Goal: Find specific fact: Find specific fact

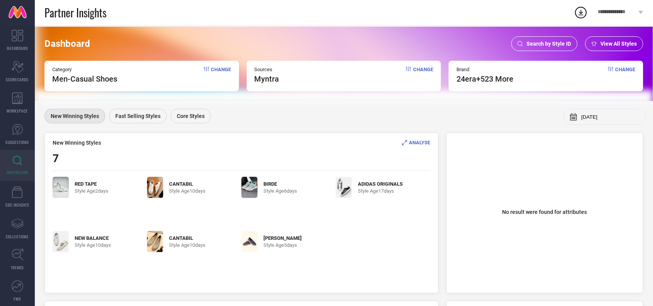
click at [529, 44] on span "Search by Style ID" at bounding box center [549, 44] width 44 height 6
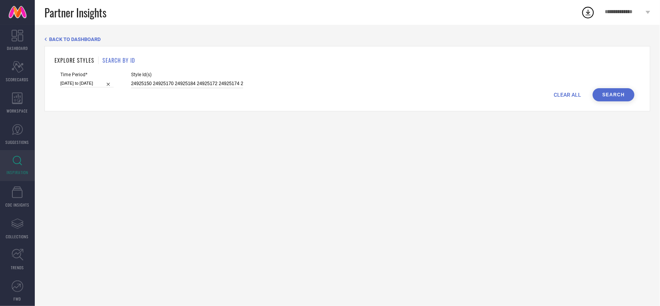
click at [196, 80] on input "24925150 24925170 24925184 24925172 24925174 24925152 24925180 24925178 2492515…" at bounding box center [187, 83] width 112 height 9
paste input "34493118 34493131 34492508 34492537 34492512 34492519 34492522 34492515 3449250…"
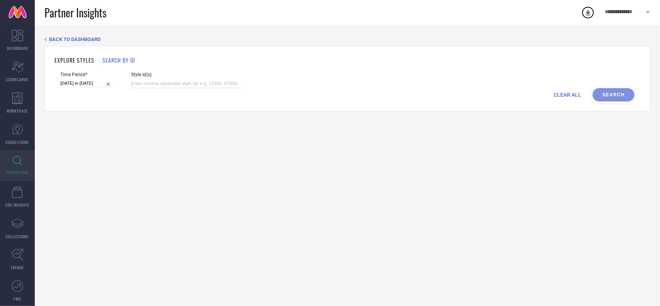
type input "34493118 34493131 34492508 34492537 34492512 34492519 34492522 34492515 3449250…"
click at [88, 84] on input "[DATE] to [DATE]" at bounding box center [86, 83] width 53 height 8
select select "2"
select select "2025"
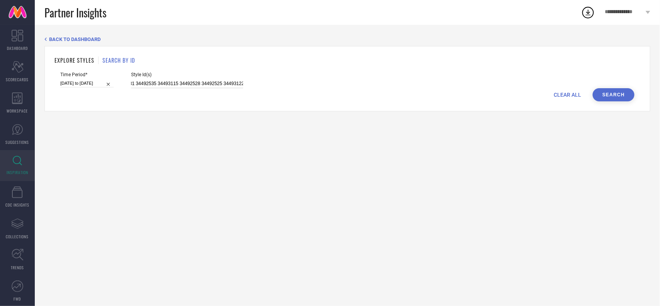
select select "3"
select select "2025"
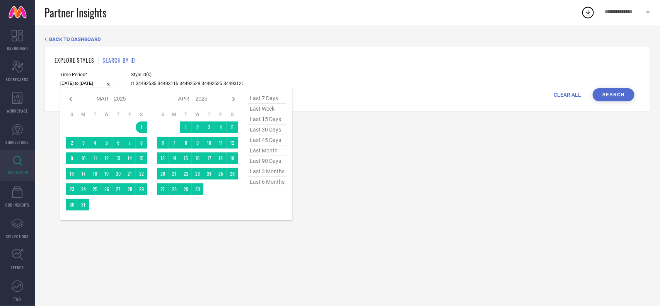
type input "34493118 34493131 34492508 34492537 34492512 34492519 34492522 34492515 3449250…"
click at [266, 99] on span "last 7 days" at bounding box center [267, 98] width 39 height 10
type input "[DATE] to [DATE]"
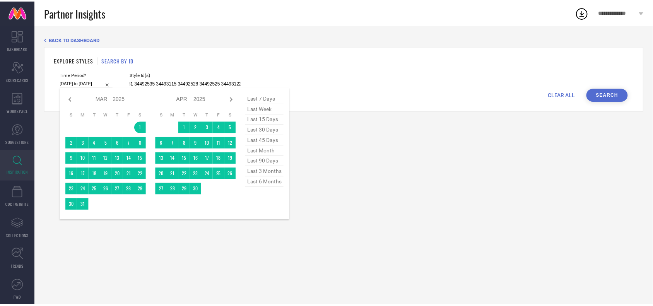
scroll to position [0, 0]
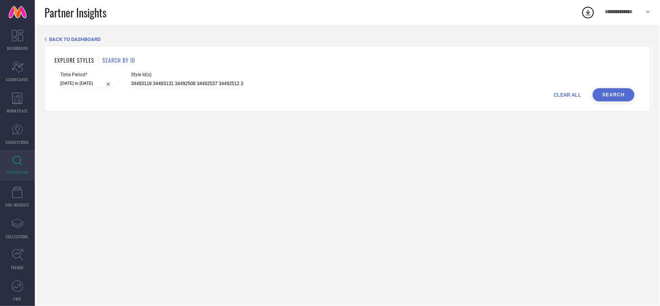
click at [605, 97] on button "Search" at bounding box center [614, 94] width 42 height 13
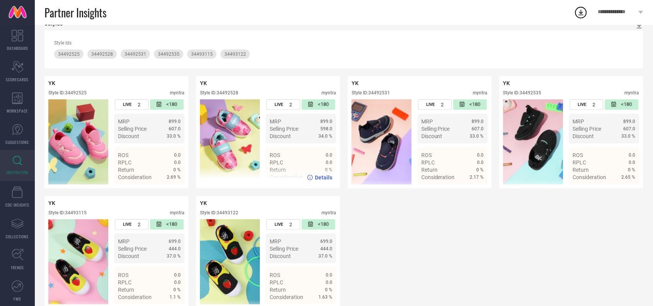
scroll to position [91, 0]
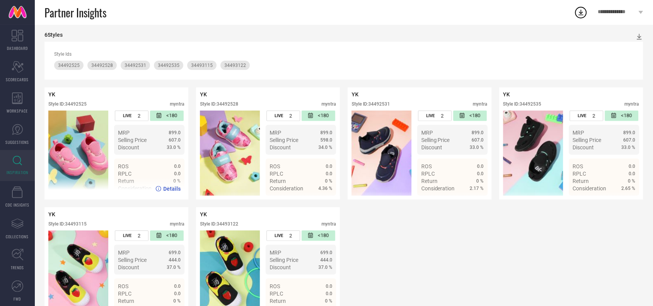
click at [78, 104] on div "Style ID: 34492525" at bounding box center [67, 103] width 38 height 5
copy div "34492525"
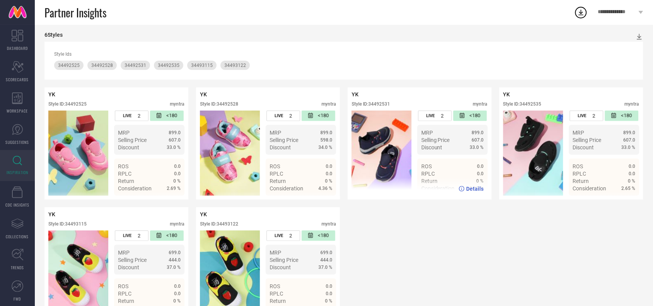
click at [380, 103] on div "Style ID: 34492531" at bounding box center [371, 103] width 38 height 5
copy div "34492531"
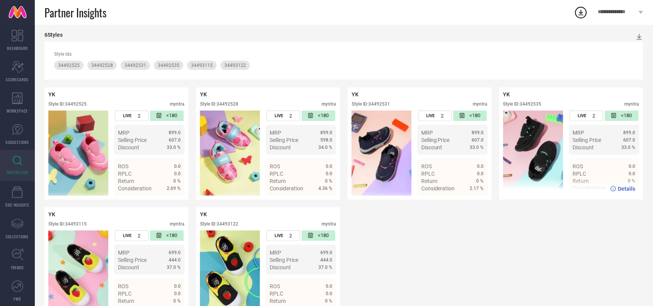
click at [530, 102] on div "Style ID: 34492535" at bounding box center [522, 103] width 38 height 5
copy div "34492535"
